Goal: Information Seeking & Learning: Find contact information

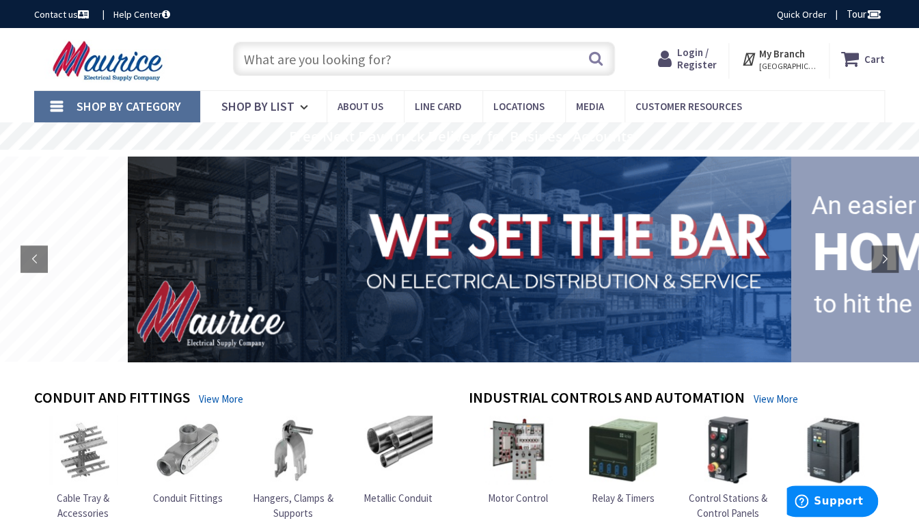
click at [786, 57] on strong "My Branch" at bounding box center [782, 53] width 46 height 13
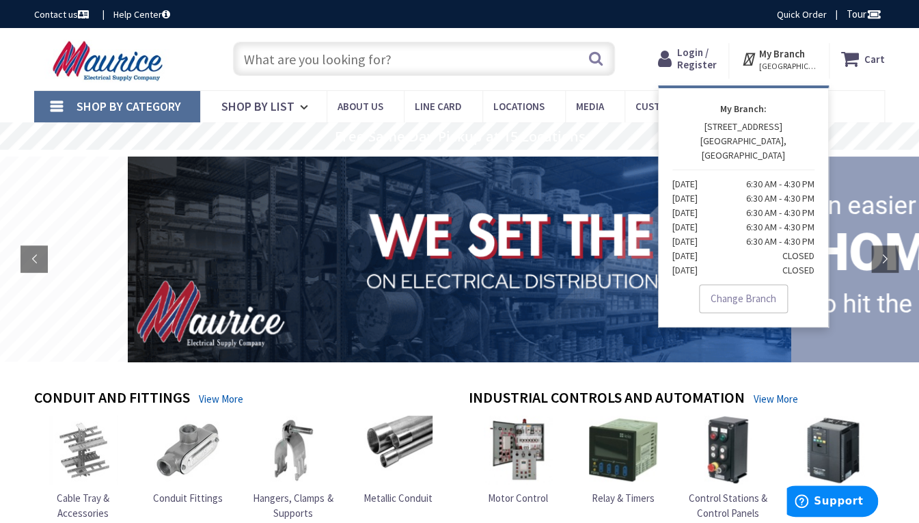
drag, startPoint x: 336, startPoint y: 383, endPoint x: 350, endPoint y: 373, distance: 17.1
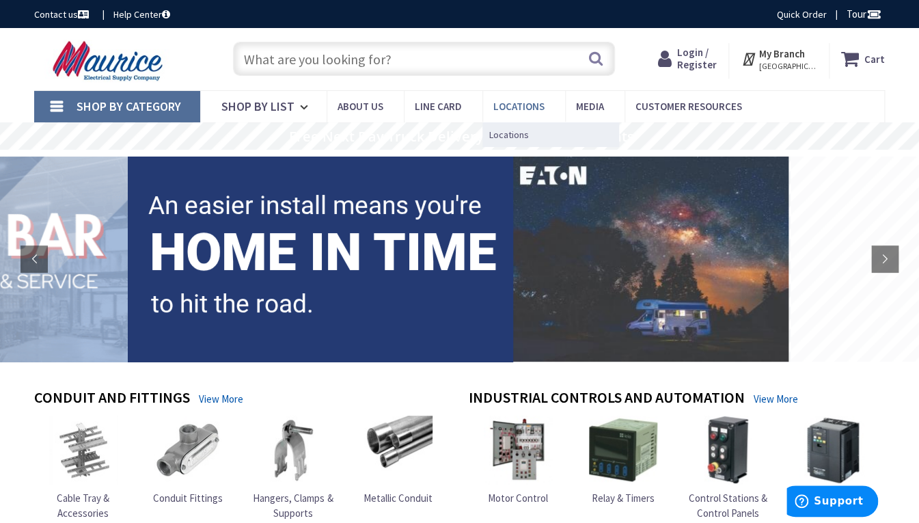
click at [504, 109] on span "Locations" at bounding box center [518, 106] width 51 height 13
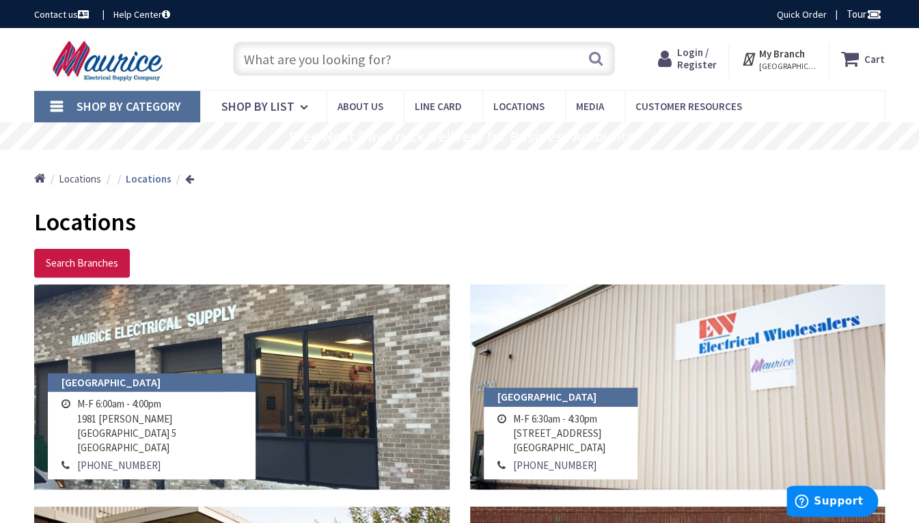
click at [273, 56] on input "text" at bounding box center [424, 59] width 382 height 34
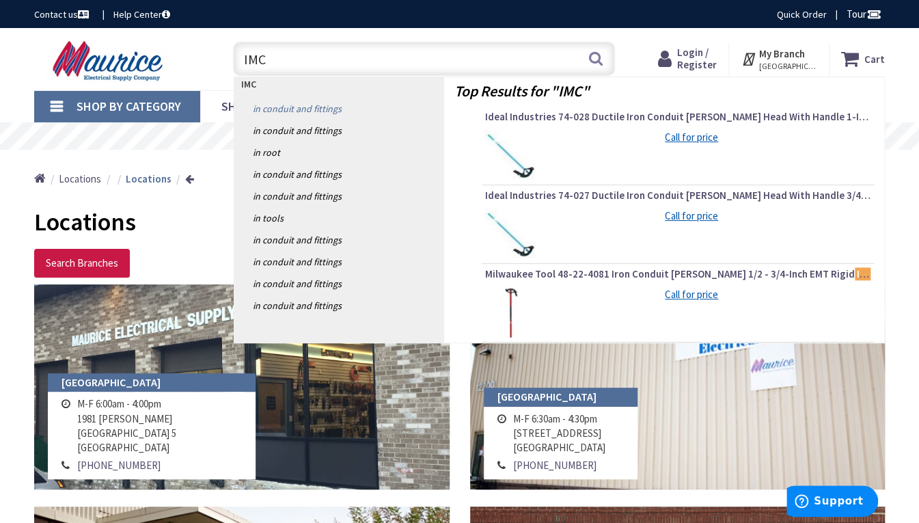
type input "IMC"
click at [326, 110] on link "in Conduit and Fittings" at bounding box center [339, 109] width 210 height 22
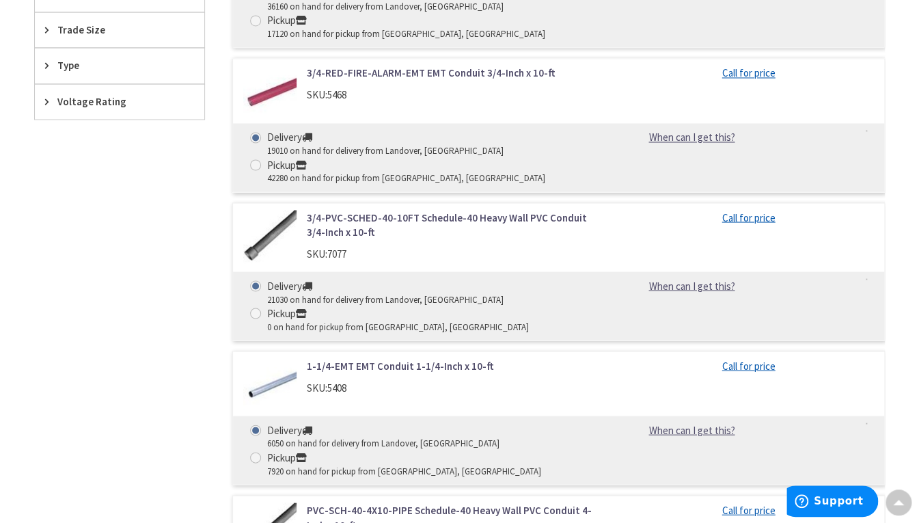
scroll to position [615, 0]
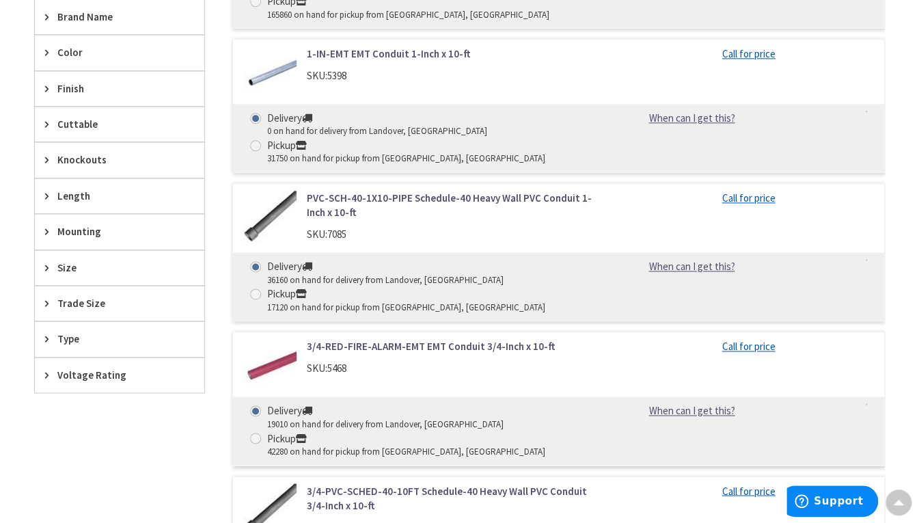
click at [85, 305] on span "Trade Size" at bounding box center [112, 303] width 111 height 14
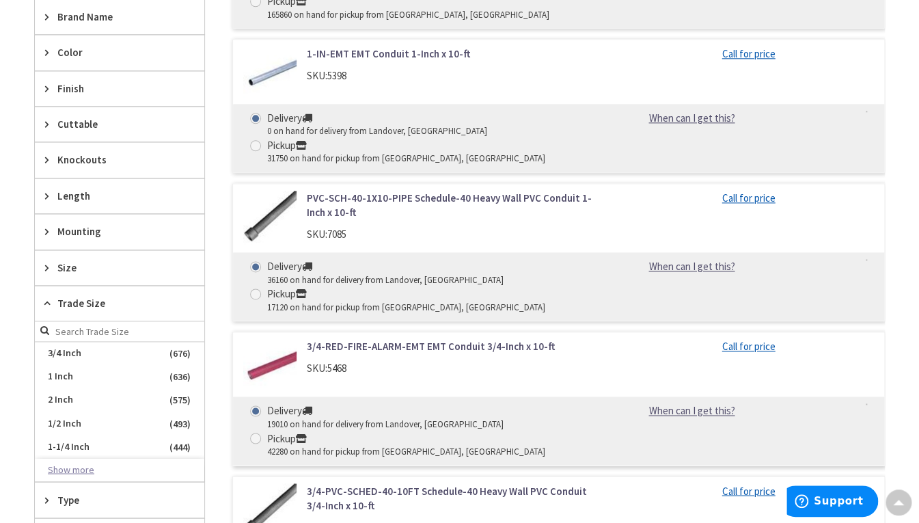
click at [82, 464] on button "Show more" at bounding box center [120, 469] width 170 height 23
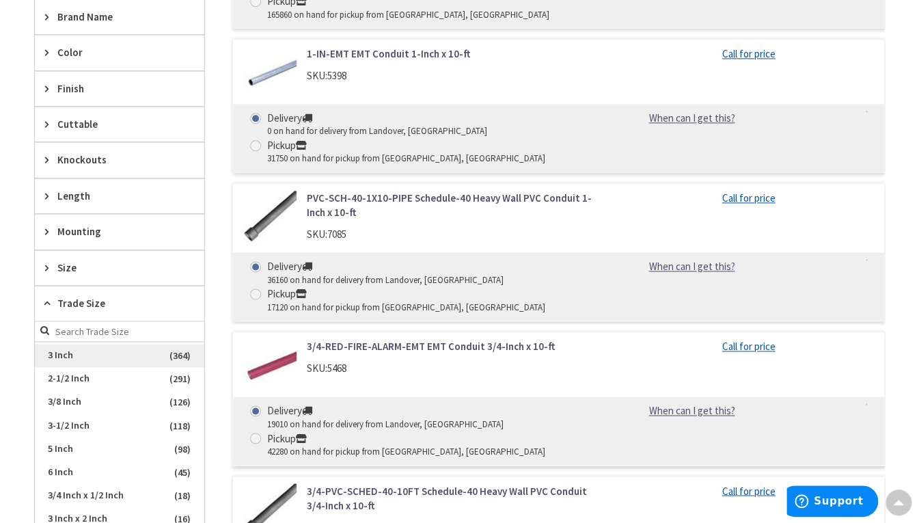
scroll to position [137, 0]
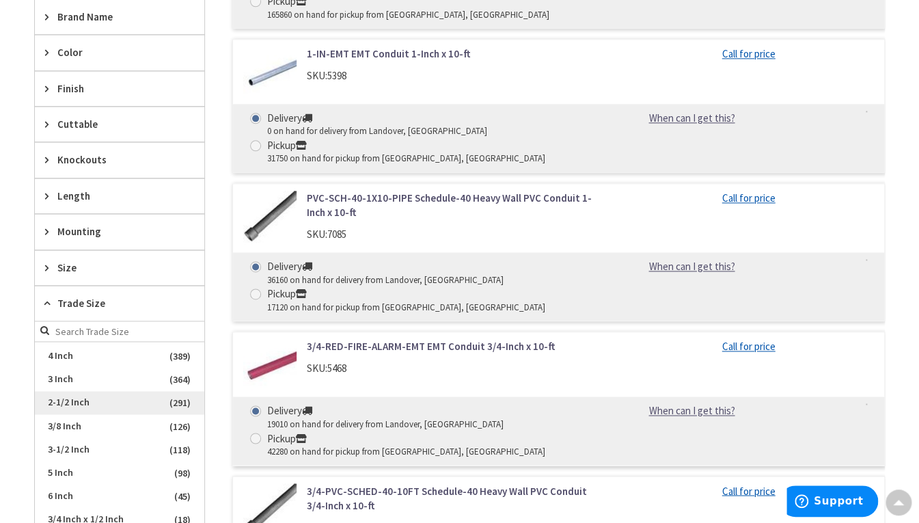
click at [75, 396] on span "2-1/2 Inch" at bounding box center [120, 402] width 170 height 23
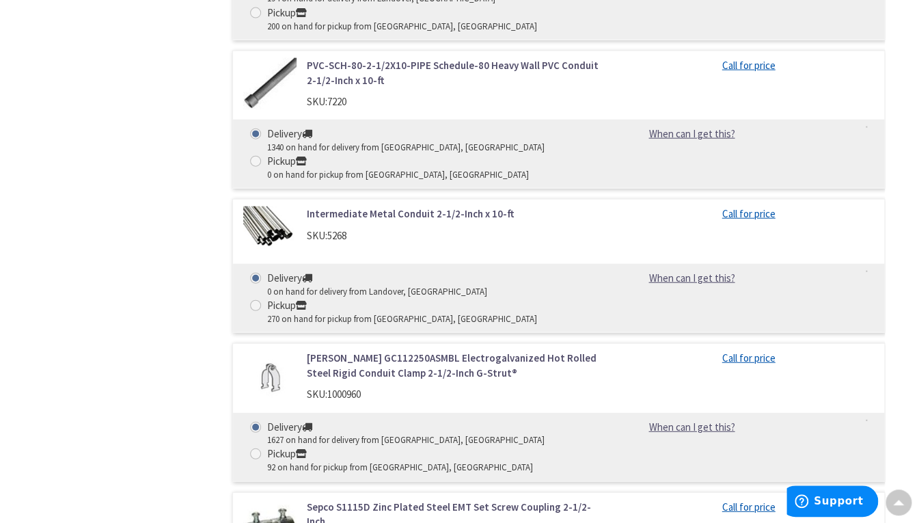
scroll to position [1206, 0]
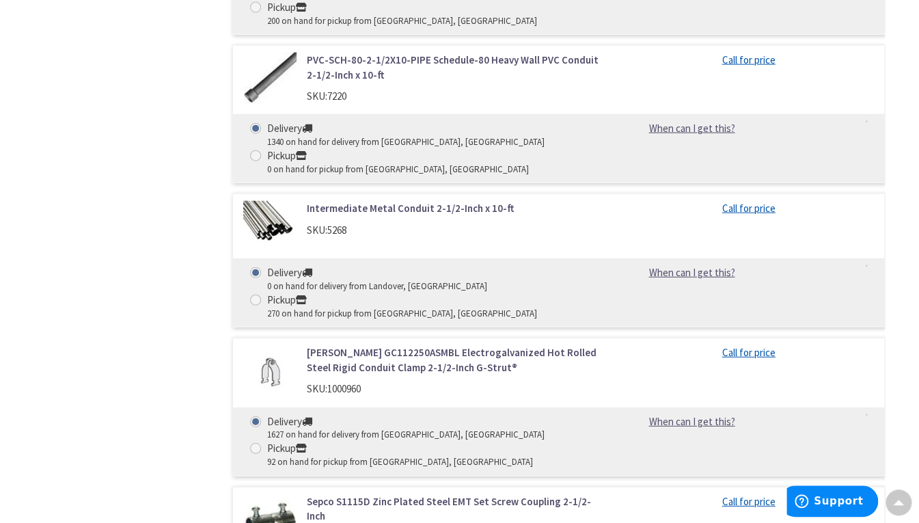
click at [739, 201] on link "Call for price" at bounding box center [748, 208] width 53 height 14
click at [255, 295] on span at bounding box center [255, 300] width 11 height 11
click at [255, 295] on input "Pickup 270 on hand for pickup from Richmond, VA" at bounding box center [258, 299] width 9 height 9
radio input "true"
click at [745, 201] on link "Call for price" at bounding box center [748, 208] width 53 height 14
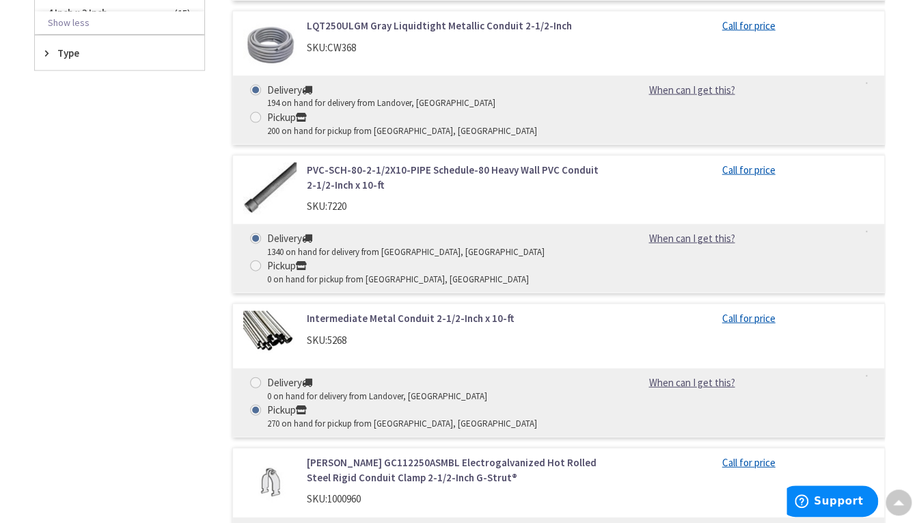
scroll to position [1094, 0]
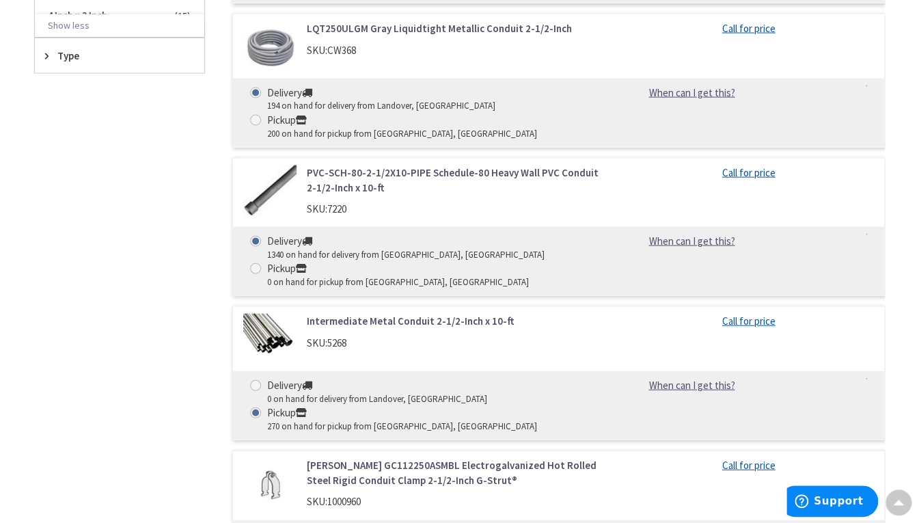
click at [755, 314] on link "Call for price" at bounding box center [748, 321] width 53 height 14
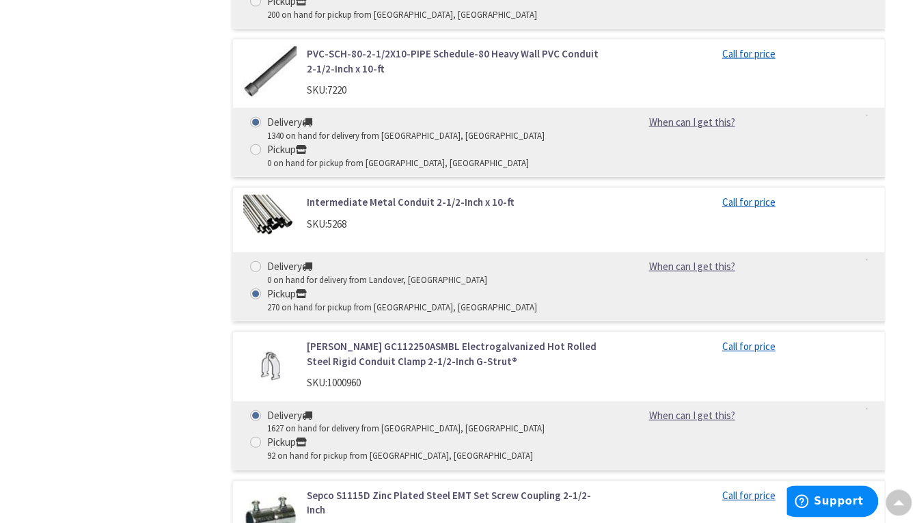
scroll to position [1299, 0]
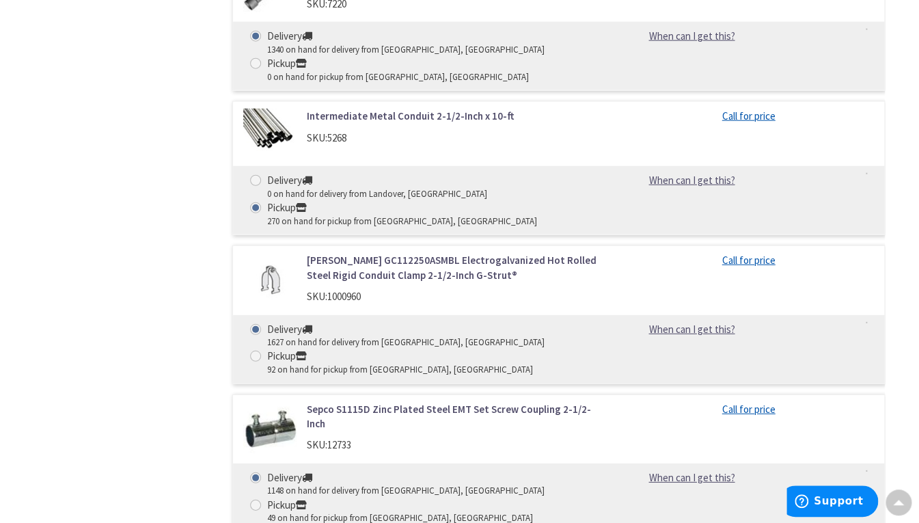
click at [755, 109] on link "Call for price" at bounding box center [748, 116] width 53 height 14
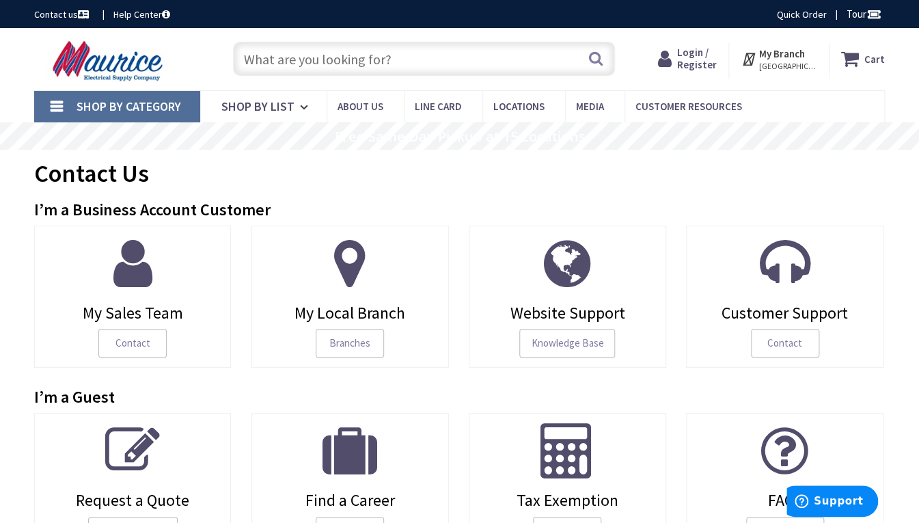
click at [785, 57] on strong "My Branch" at bounding box center [782, 53] width 46 height 13
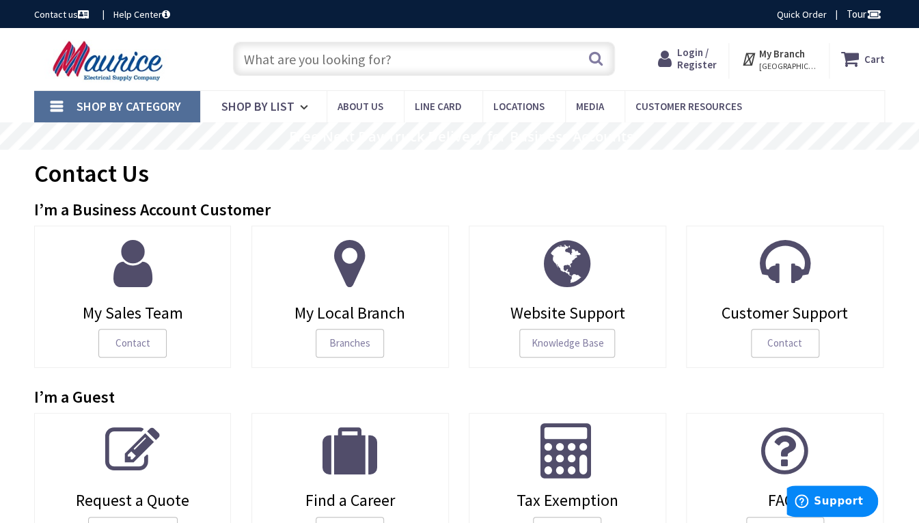
click at [804, 53] on strong "My Branch" at bounding box center [782, 53] width 46 height 13
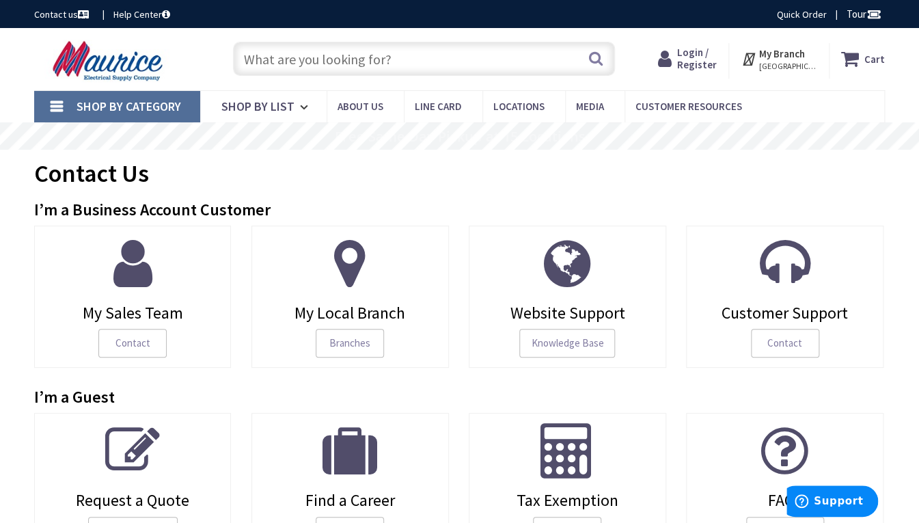
click at [753, 57] on icon at bounding box center [750, 58] width 18 height 25
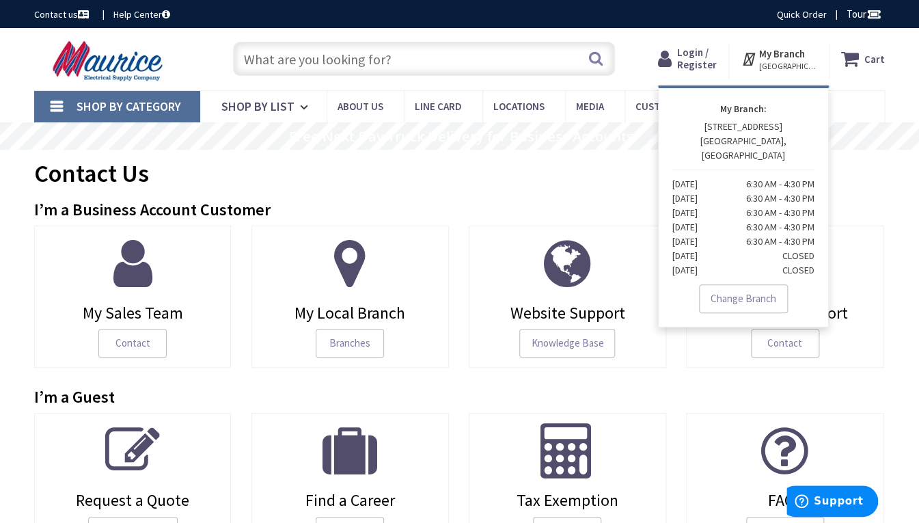
click at [631, 201] on h3 "I’m a Business Account Customer" at bounding box center [459, 210] width 851 height 18
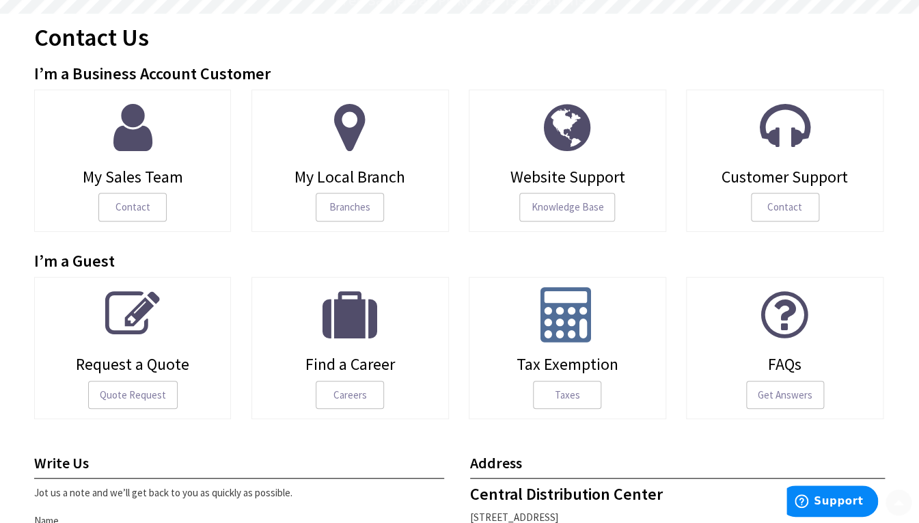
scroll to position [137, 0]
click at [380, 177] on span "My Local Branch" at bounding box center [350, 176] width 177 height 18
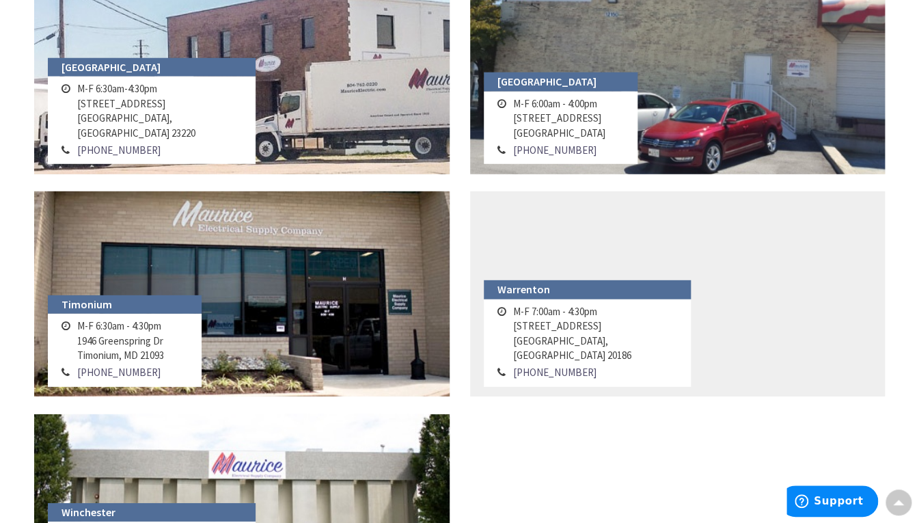
scroll to position [1299, 0]
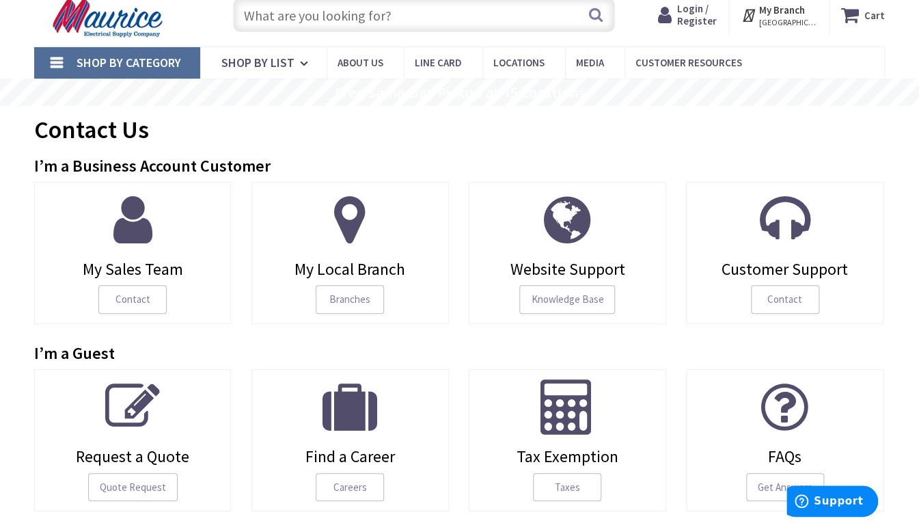
scroll to position [68, 0]
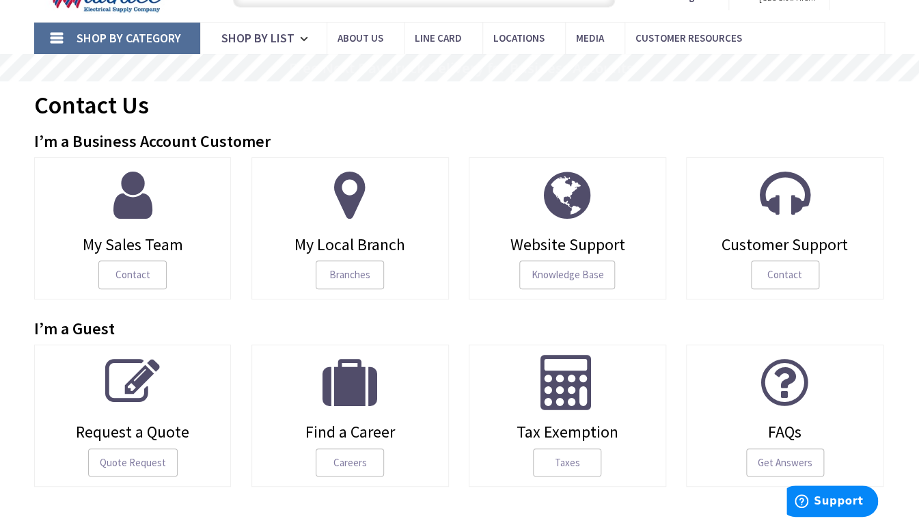
click at [137, 239] on span "My Sales Team" at bounding box center [132, 245] width 177 height 18
